Goal: Information Seeking & Learning: Learn about a topic

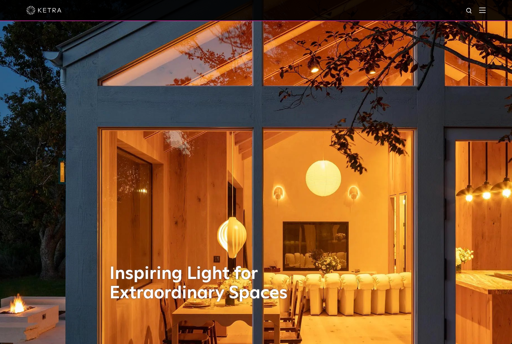
click at [482, 10] on img at bounding box center [482, 10] width 6 height 6
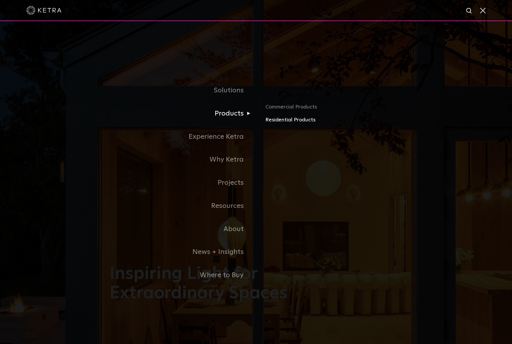
click at [273, 120] on link "Residential Products" at bounding box center [333, 120] width 137 height 8
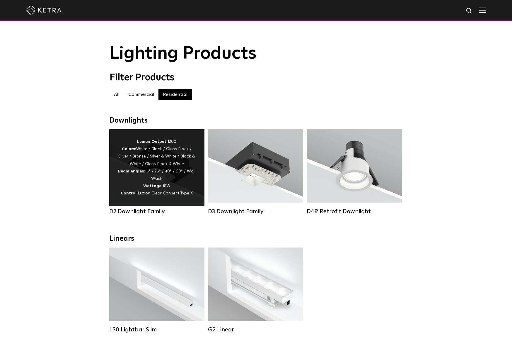
click at [189, 178] on div "Lumen Output: 1200 Colors: White / Black / Gloss Black / Silver / Bronze / Silv…" at bounding box center [157, 167] width 78 height 59
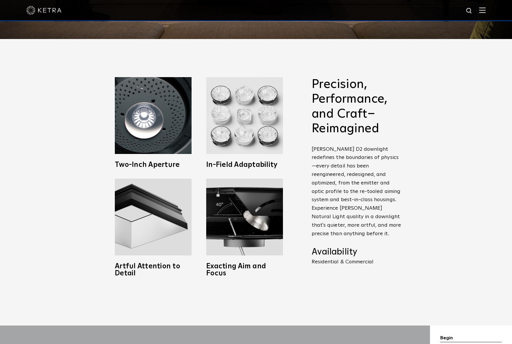
scroll to position [327, 0]
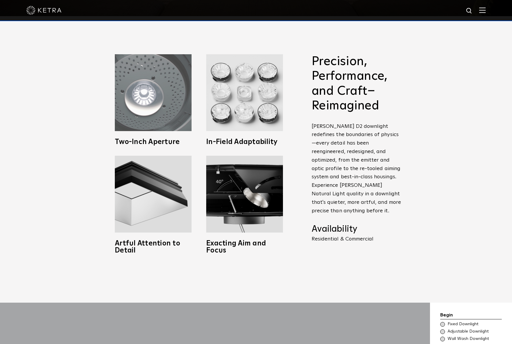
click at [169, 121] on img at bounding box center [153, 92] width 77 height 77
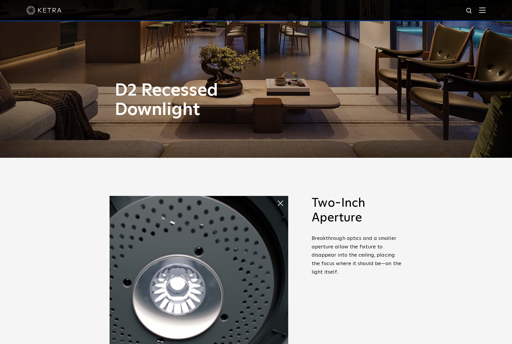
scroll to position [186, 0]
click at [278, 203] on span at bounding box center [283, 203] width 12 height 12
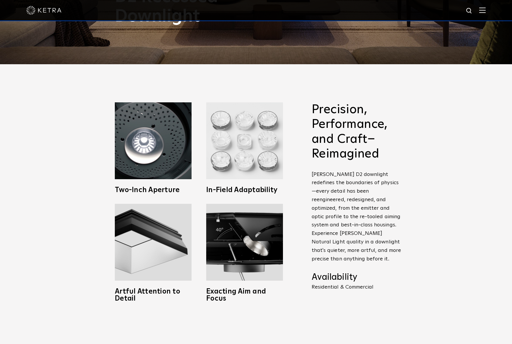
scroll to position [278, 0]
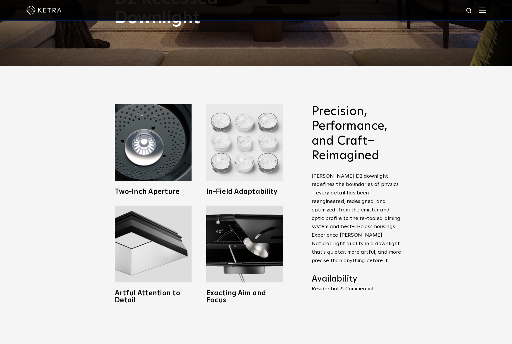
click at [259, 131] on img at bounding box center [244, 142] width 77 height 77
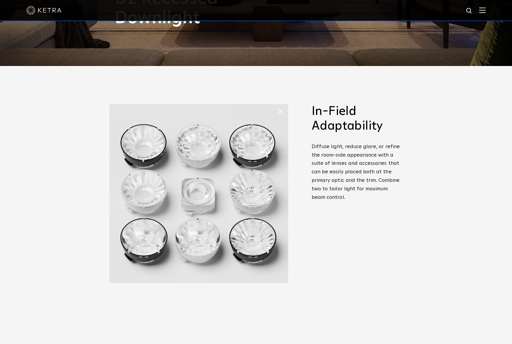
click at [279, 113] on span at bounding box center [283, 111] width 12 height 12
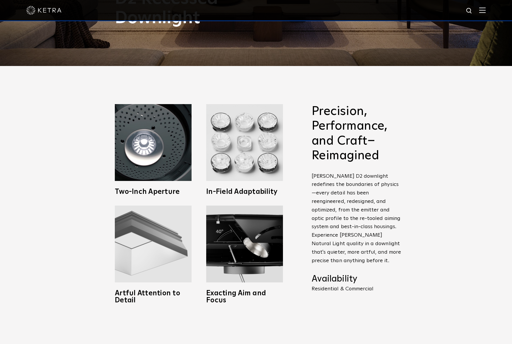
click at [166, 245] on img at bounding box center [153, 243] width 77 height 77
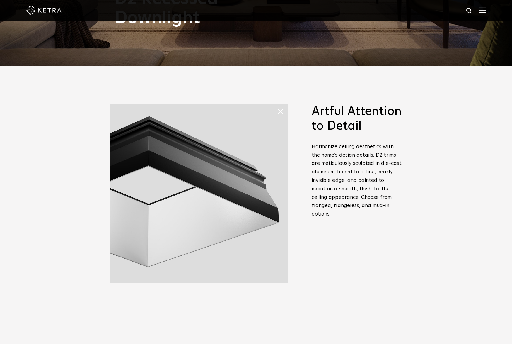
click at [283, 112] on span at bounding box center [283, 111] width 12 height 12
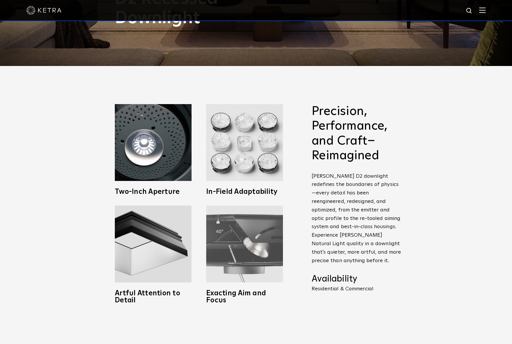
click at [237, 238] on img at bounding box center [244, 243] width 77 height 77
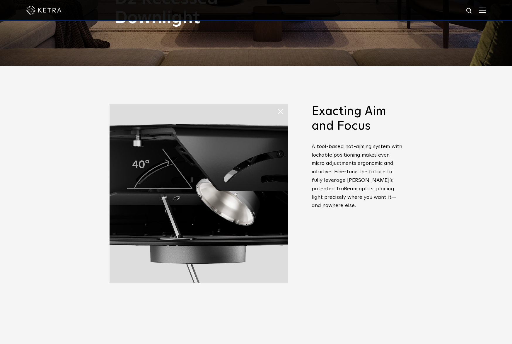
click at [281, 111] on span at bounding box center [283, 111] width 12 height 12
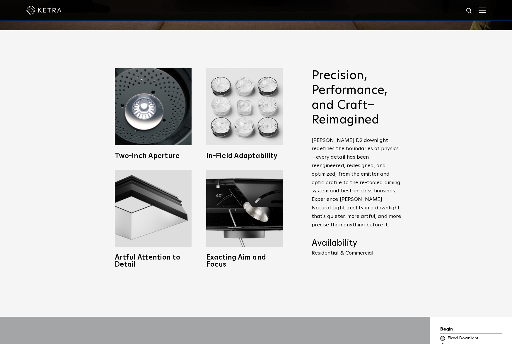
scroll to position [312, 0]
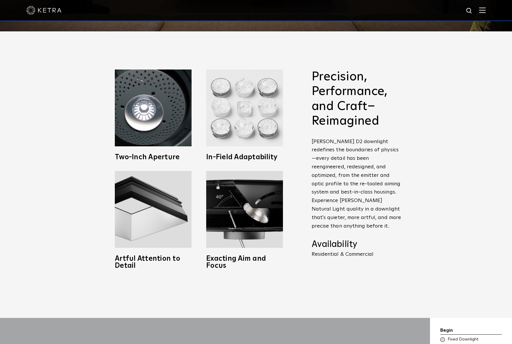
click at [224, 102] on img at bounding box center [244, 107] width 77 height 77
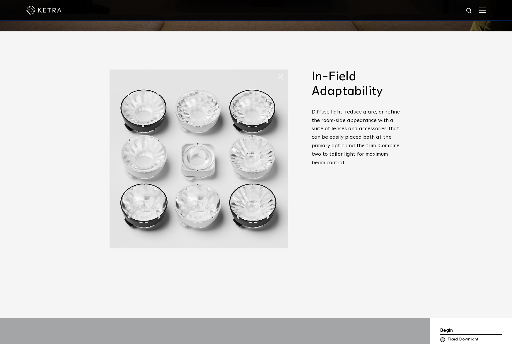
click at [281, 74] on span at bounding box center [283, 77] width 12 height 12
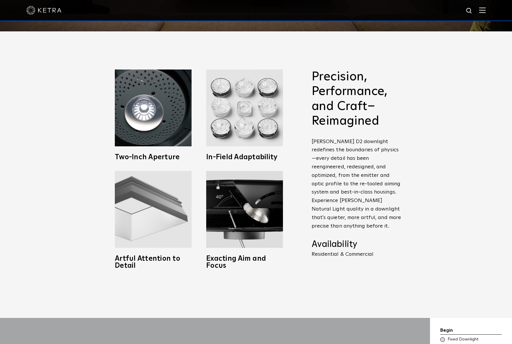
click at [152, 223] on img at bounding box center [153, 209] width 77 height 77
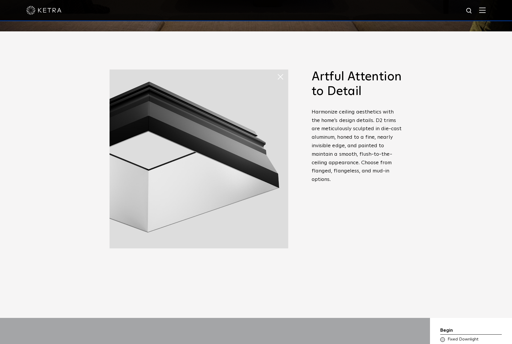
click at [280, 78] on span at bounding box center [283, 77] width 12 height 12
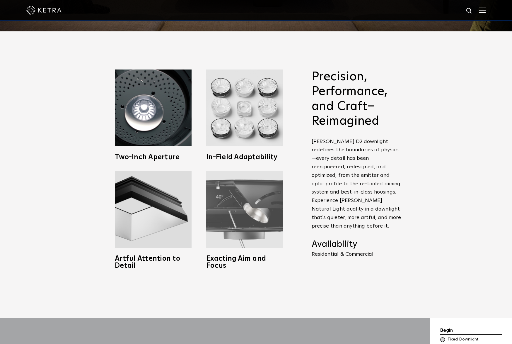
click at [265, 189] on img at bounding box center [244, 209] width 77 height 77
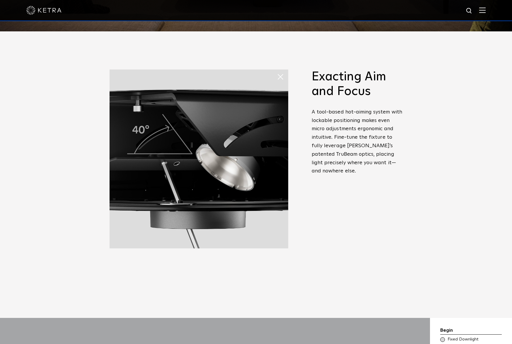
click at [277, 71] on span at bounding box center [277, 71] width 0 height 0
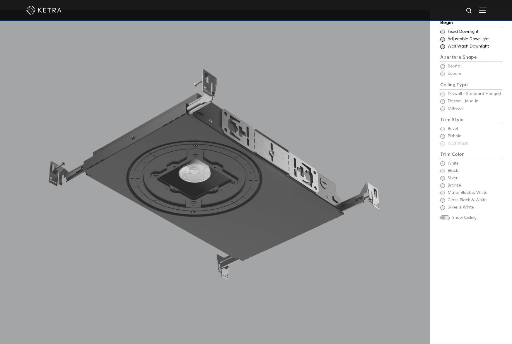
scroll to position [572, 0]
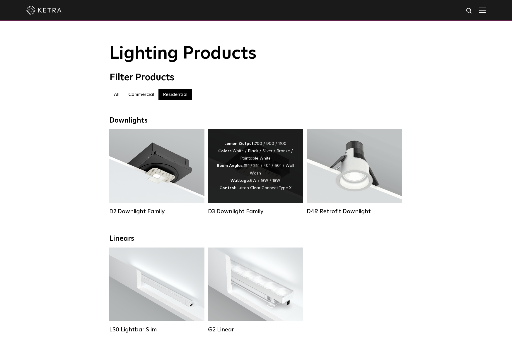
click at [269, 176] on div "Lumen Output: 700 / 900 / 1100 Colors: White / Black / Silver / Bronze / Painta…" at bounding box center [256, 166] width 78 height 52
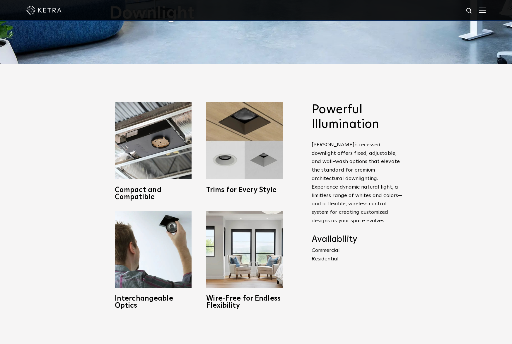
scroll to position [293, 0]
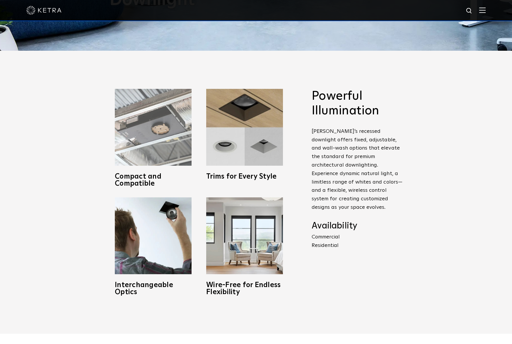
click at [173, 152] on img at bounding box center [153, 127] width 77 height 77
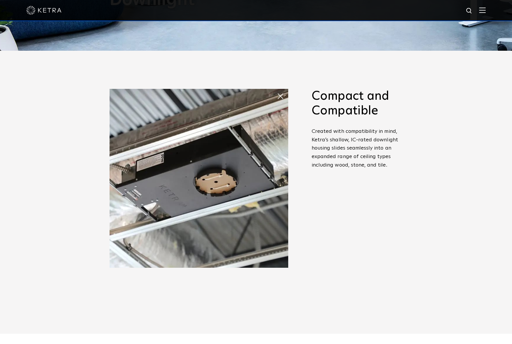
click at [281, 93] on span at bounding box center [283, 96] width 12 height 12
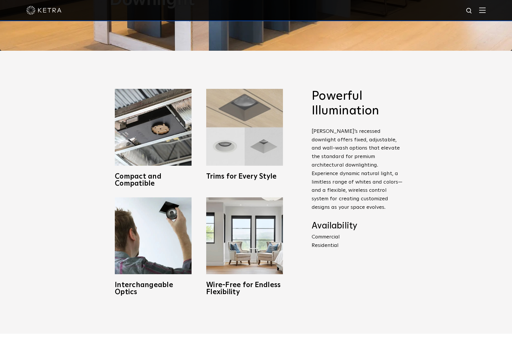
click at [215, 144] on img at bounding box center [244, 127] width 77 height 77
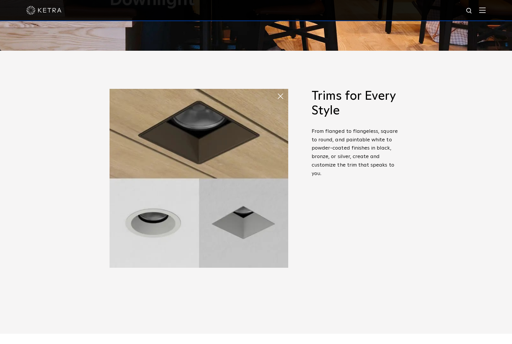
click at [277, 90] on span at bounding box center [277, 90] width 0 height 0
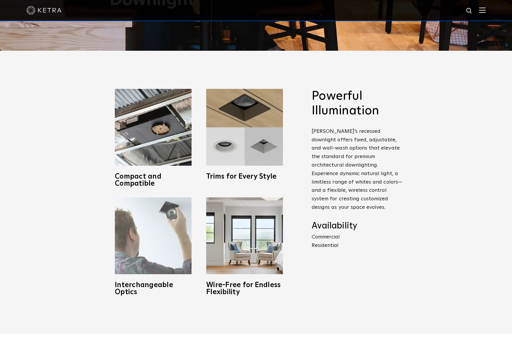
click at [178, 223] on img at bounding box center [153, 235] width 77 height 77
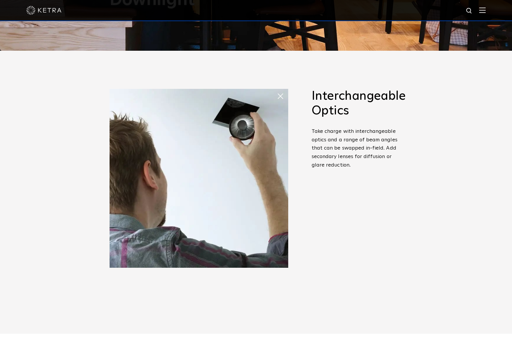
click at [280, 97] on span at bounding box center [283, 96] width 12 height 12
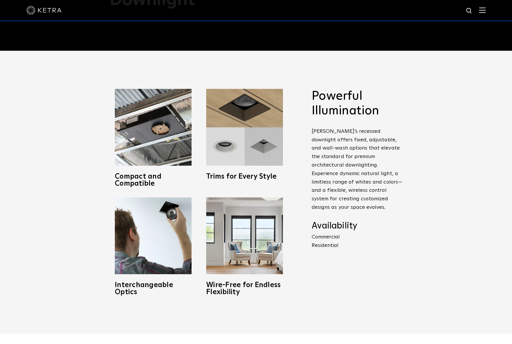
click at [235, 196] on span "Trims for Every Style From flanged to flangeless, square to round, and paintabl…" at bounding box center [244, 143] width 91 height 108
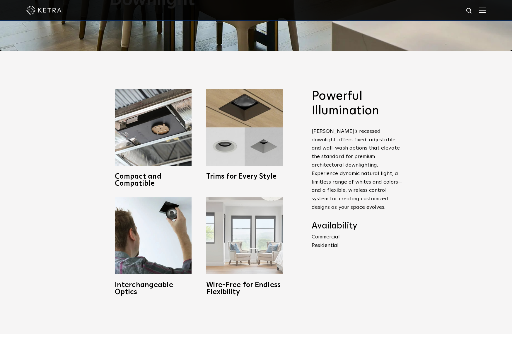
click at [240, 210] on img at bounding box center [244, 235] width 77 height 77
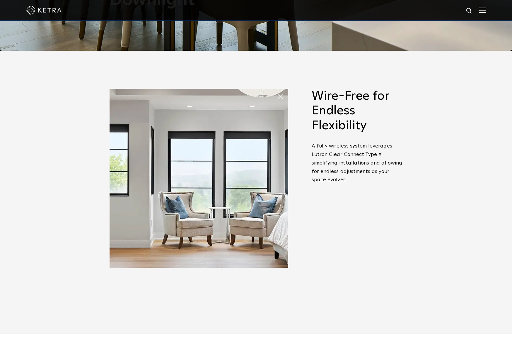
click at [277, 90] on span at bounding box center [277, 90] width 0 height 0
